Goal: Task Accomplishment & Management: Manage account settings

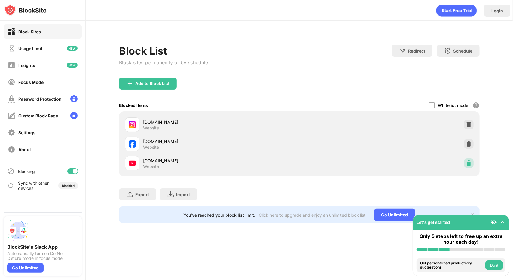
click at [467, 164] on img at bounding box center [468, 163] width 6 height 6
